Goal: Information Seeking & Learning: Learn about a topic

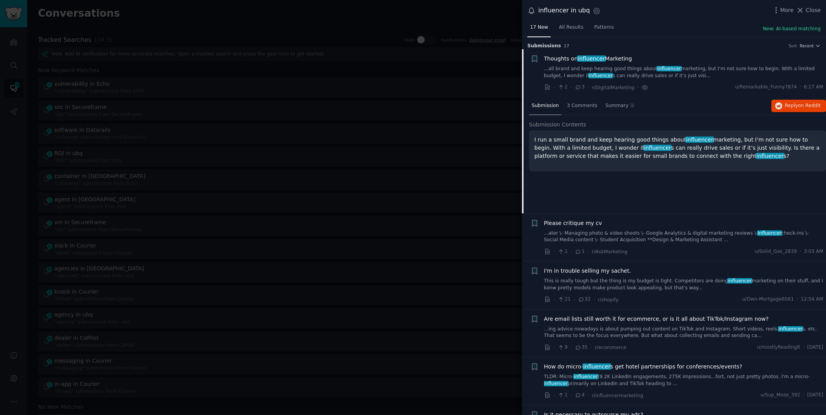
click at [210, 21] on div at bounding box center [413, 207] width 826 height 415
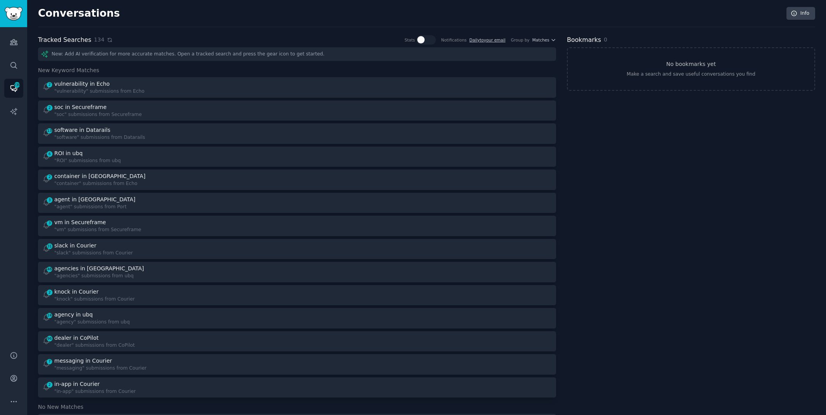
click at [108, 38] on icon at bounding box center [109, 39] width 3 height 3
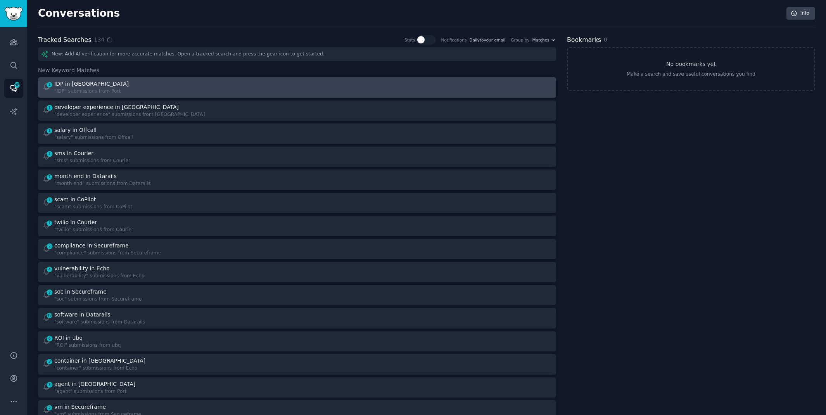
click at [313, 79] on link "1 IDP in Port "IDP" submissions from [GEOGRAPHIC_DATA]" at bounding box center [297, 87] width 518 height 21
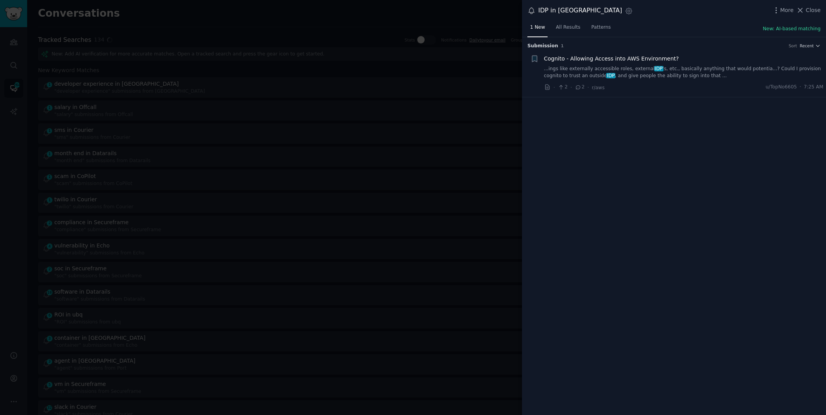
click at [691, 69] on link "...ings like externally accessible roles, external IDP 's, etc., basically anyt…" at bounding box center [683, 72] width 279 height 14
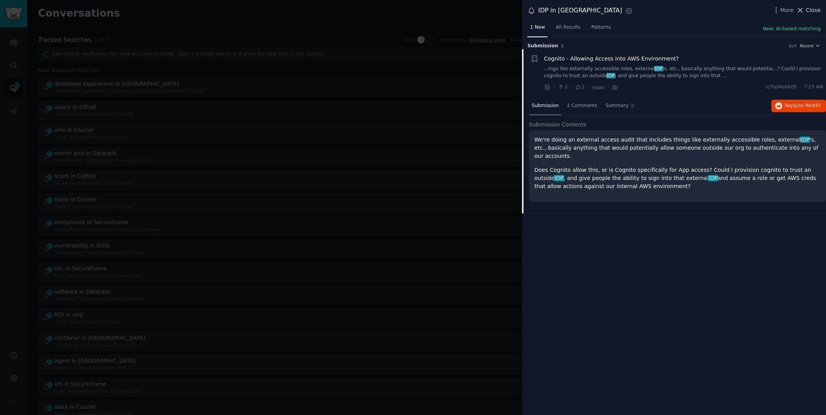
click at [807, 10] on span "Close" at bounding box center [812, 10] width 15 height 8
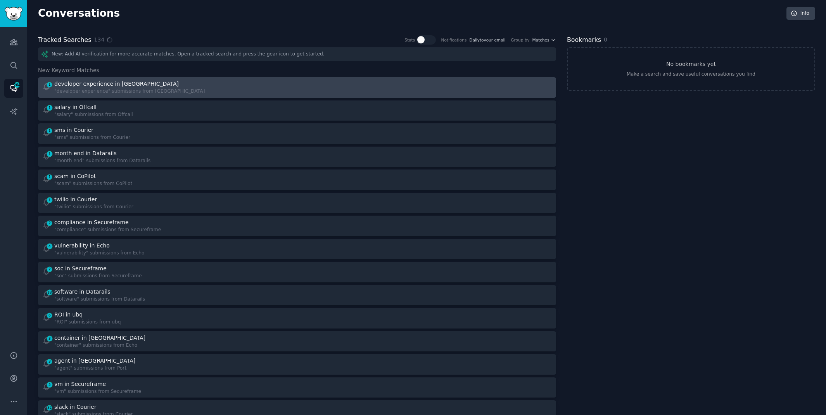
click at [152, 89] on div ""developer experience" submissions from [GEOGRAPHIC_DATA]" at bounding box center [129, 91] width 150 height 7
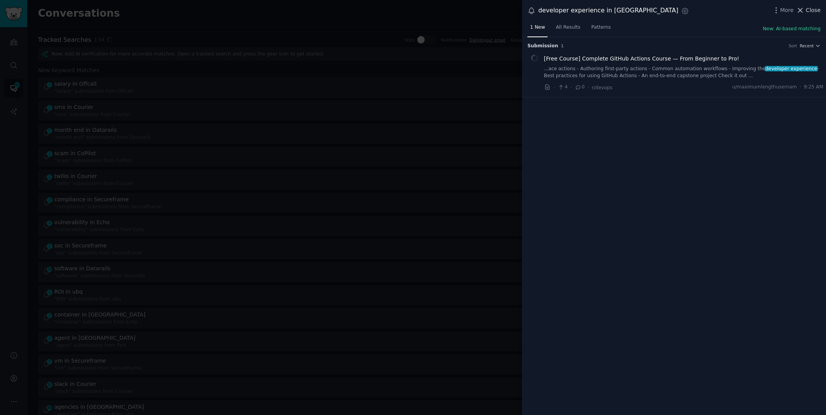
click at [814, 6] on span "Close" at bounding box center [812, 10] width 15 height 8
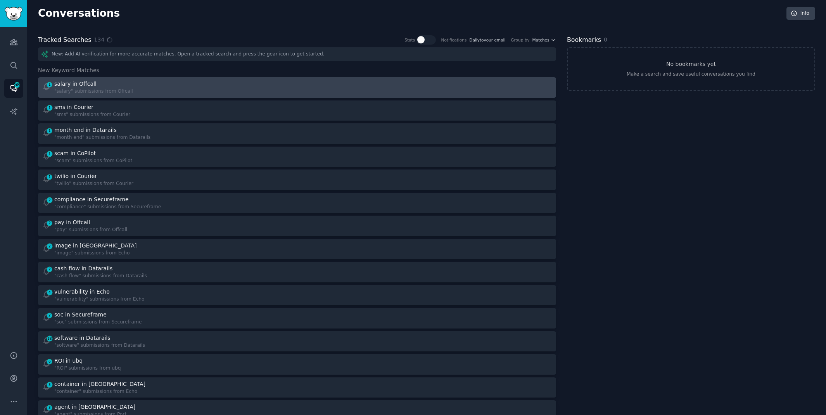
click at [356, 87] on div at bounding box center [427, 87] width 250 height 15
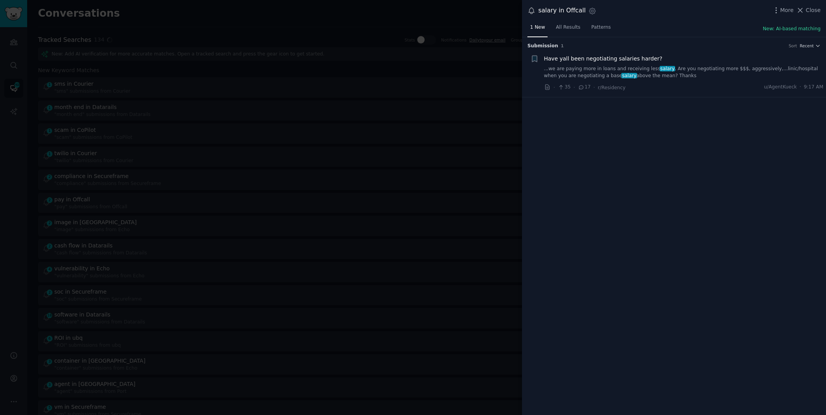
click at [638, 72] on link "...we are paying more in loans and receiving less salary . Are you negotiating …" at bounding box center [683, 72] width 279 height 14
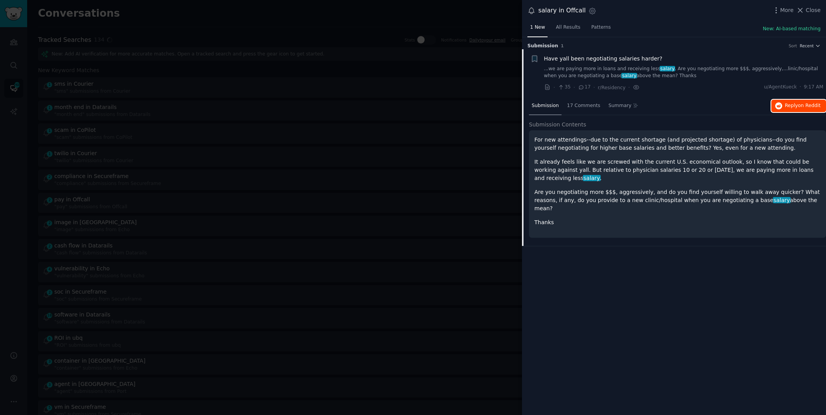
click at [792, 103] on span "Reply on Reddit" at bounding box center [802, 105] width 36 height 7
click at [308, 15] on div at bounding box center [413, 207] width 826 height 415
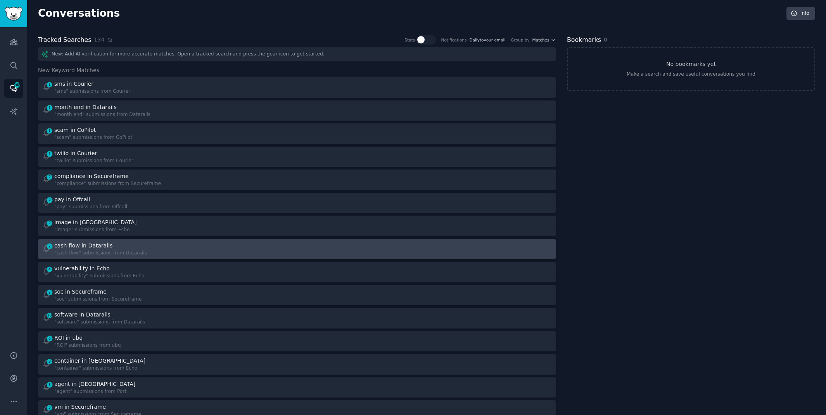
click at [249, 242] on div "2 cash flow in Datarails "cash flow" submissions from Datarails" at bounding box center [167, 248] width 250 height 15
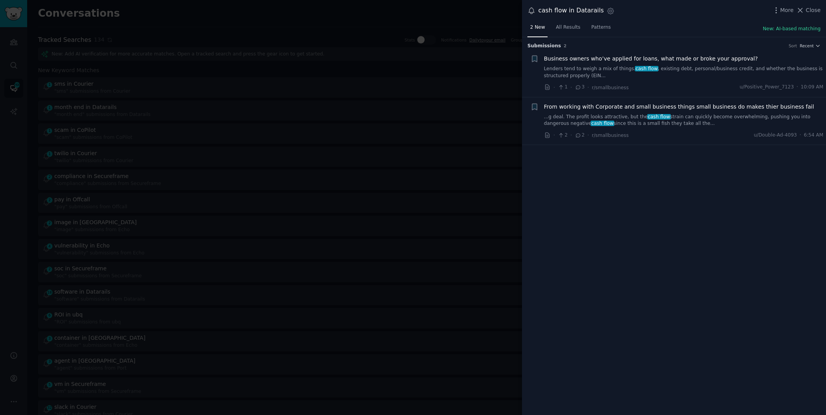
click at [263, 10] on div at bounding box center [413, 207] width 826 height 415
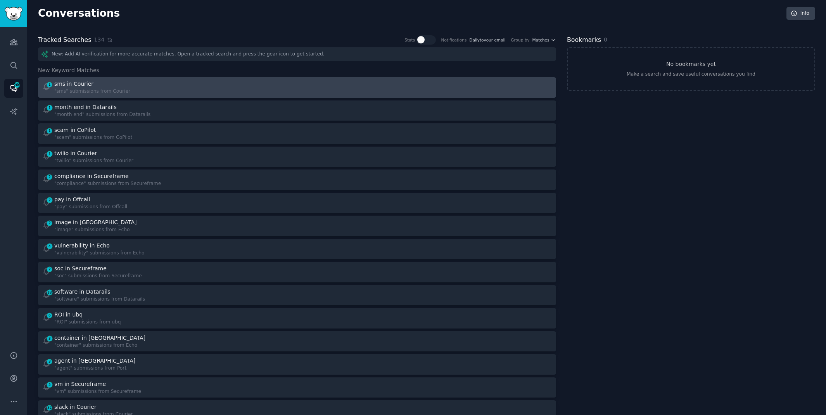
click at [134, 87] on div "1 sms in Courier "sms" submissions from Courier" at bounding box center [167, 87] width 250 height 15
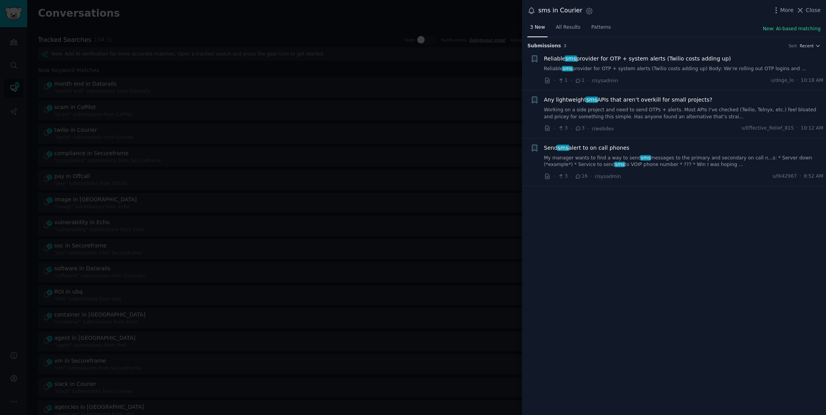
click at [657, 65] on link "Reliable sms provider for OTP + system alerts (Twilio costs adding up) Body: We…" at bounding box center [683, 68] width 279 height 7
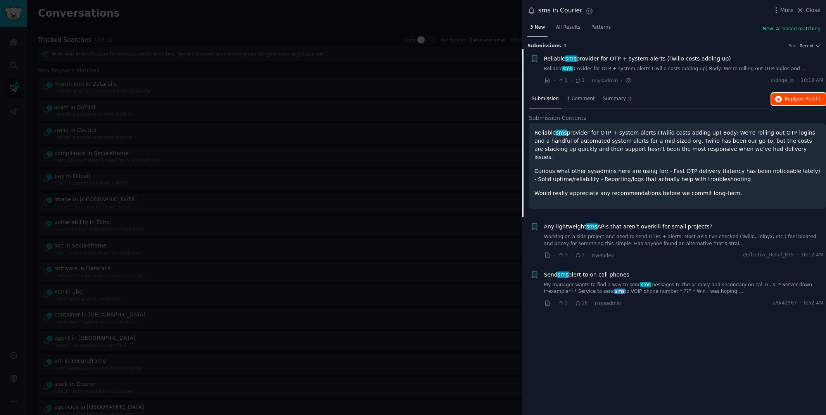
click at [791, 96] on span "Reply on Reddit" at bounding box center [802, 99] width 36 height 7
